Goal: Find specific page/section: Find specific page/section

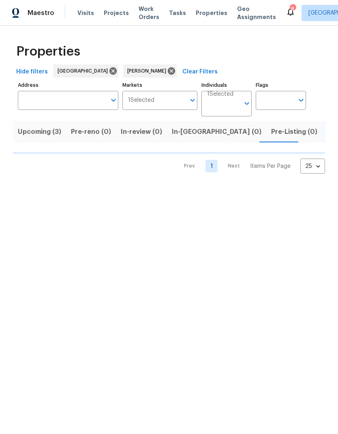
scroll to position [0, 13]
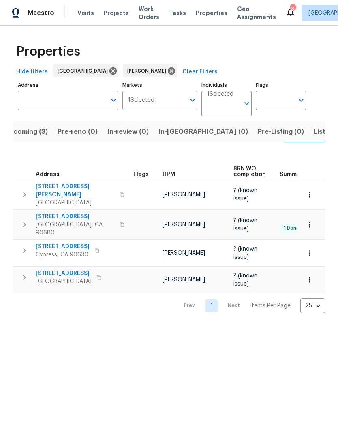
click at [78, 213] on span "10692 Sycamore Ave" at bounding box center [75, 217] width 79 height 8
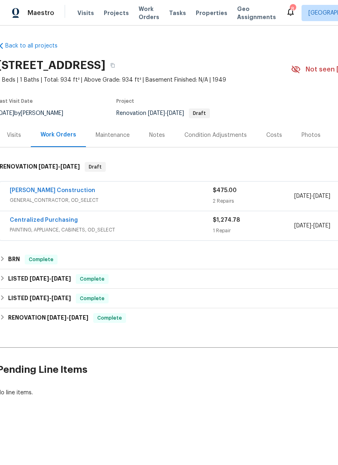
scroll to position [0, 2]
click at [114, 138] on div "Maintenance" at bounding box center [114, 135] width 34 height 8
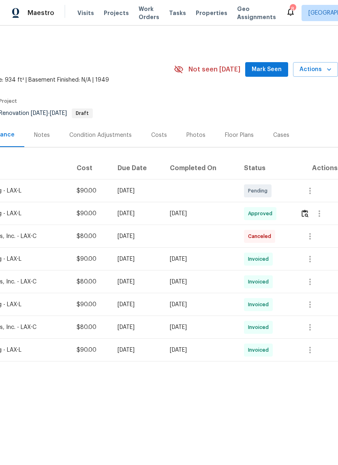
scroll to position [0, 120]
click at [311, 238] on icon "button" at bounding box center [311, 236] width 2 height 6
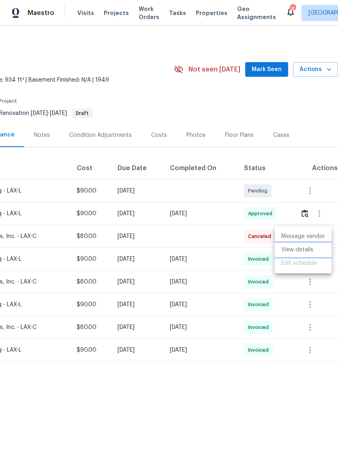
click at [307, 249] on li "View details" at bounding box center [303, 249] width 57 height 13
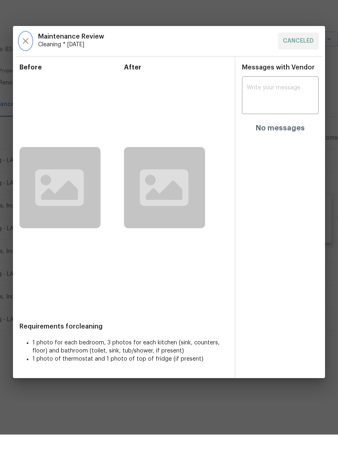
click at [25, 69] on icon "button" at bounding box center [26, 72] width 6 height 6
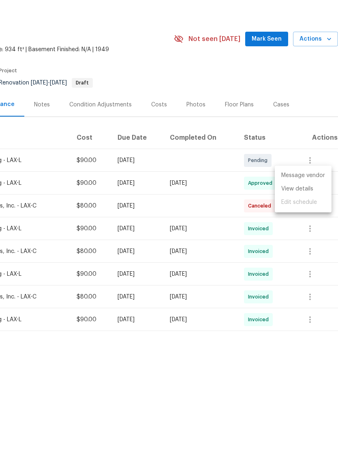
click at [188, 368] on div at bounding box center [169, 232] width 338 height 465
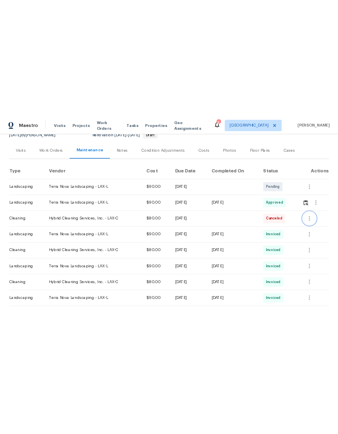
scroll to position [0, 0]
